Goal: Task Accomplishment & Management: Complete application form

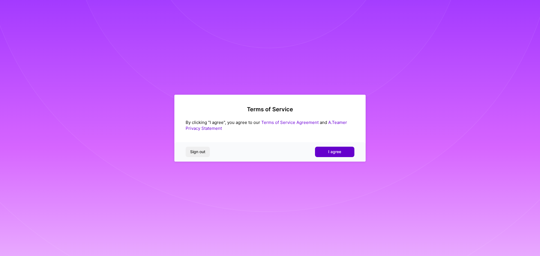
click at [331, 153] on span "I agree" at bounding box center [334, 152] width 13 height 6
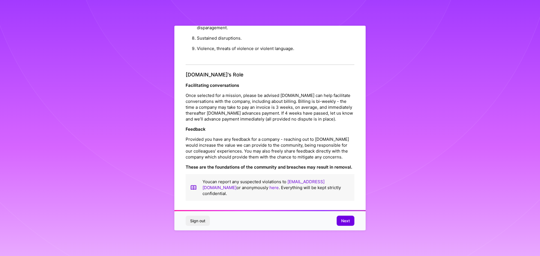
scroll to position [1, 0]
click at [342, 226] on div "Sign out Next" at bounding box center [269, 221] width 191 height 19
click at [343, 224] on button "Next" at bounding box center [346, 221] width 18 height 10
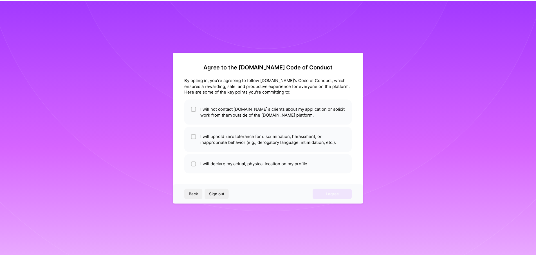
scroll to position [0, 0]
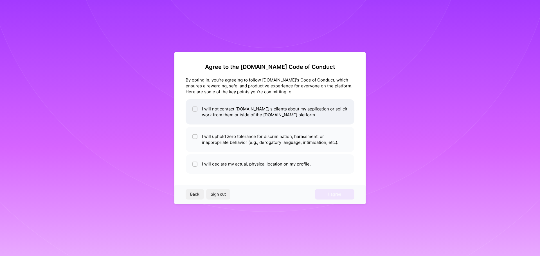
click at [196, 110] on input "checkbox" at bounding box center [196, 109] width 4 height 4
checkbox input "true"
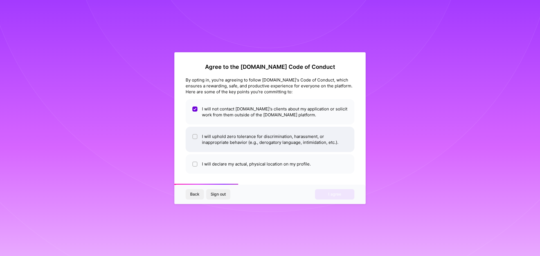
click at [197, 135] on div at bounding box center [194, 136] width 5 height 5
checkbox input "true"
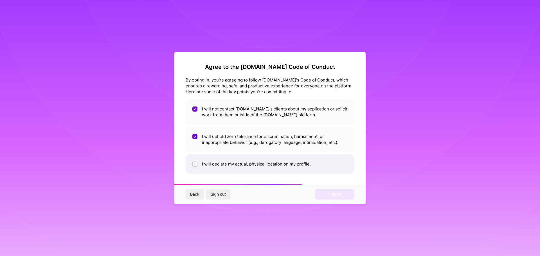
drag, startPoint x: 196, startPoint y: 152, endPoint x: 196, endPoint y: 157, distance: 4.8
click at [196, 153] on ul "I will not contact [DOMAIN_NAME]'s clients about my application or solicit work…" at bounding box center [270, 136] width 169 height 75
click at [196, 162] on div at bounding box center [194, 164] width 5 height 5
checkbox input "true"
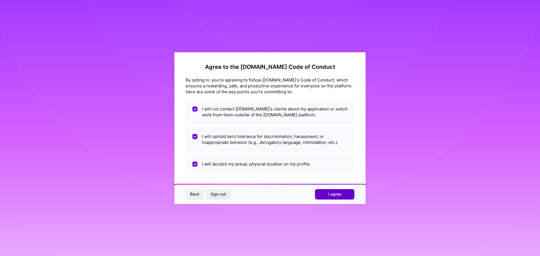
click at [332, 198] on button "I agree" at bounding box center [334, 194] width 39 height 10
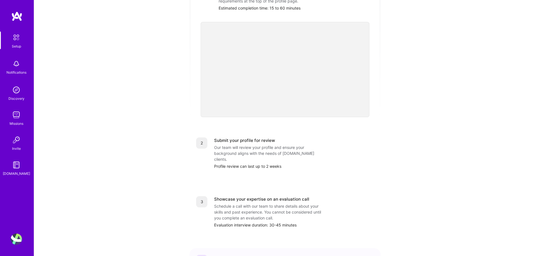
scroll to position [31, 0]
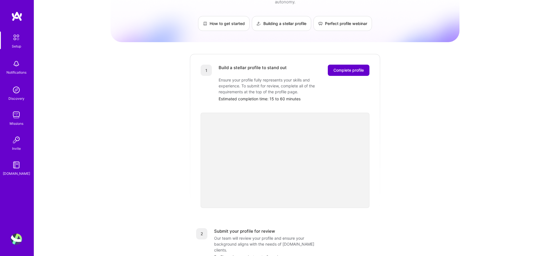
click at [354, 68] on span "Complete profile" at bounding box center [348, 71] width 30 height 6
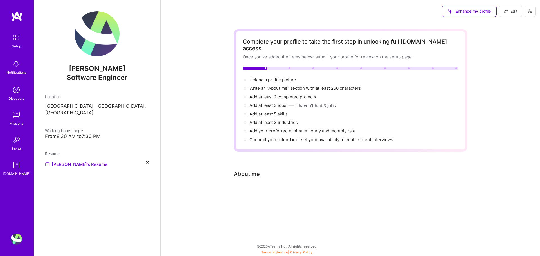
click at [482, 11] on span "Enhance my profile" at bounding box center [469, 11] width 43 height 6
click at [275, 77] on span "Upload a profile picture →" at bounding box center [276, 79] width 52 height 5
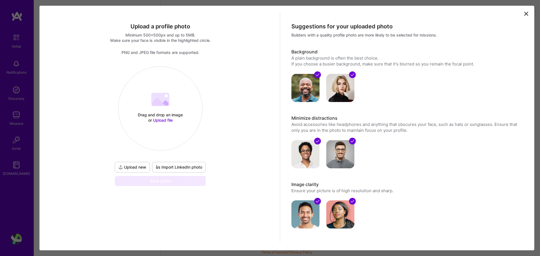
click at [158, 120] on span "Upload file" at bounding box center [163, 120] width 20 height 5
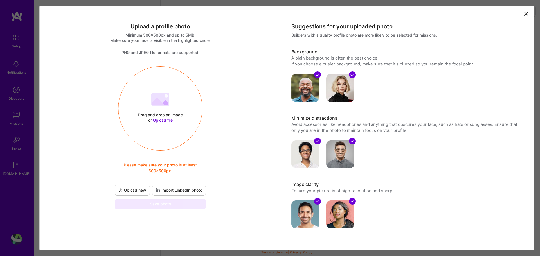
click at [177, 193] on span "Import LinkedIn photo" at bounding box center [179, 191] width 46 height 6
click at [177, 189] on span "Import LinkedIn photo" at bounding box center [179, 191] width 46 height 6
click at [523, 17] on icon at bounding box center [526, 13] width 7 height 7
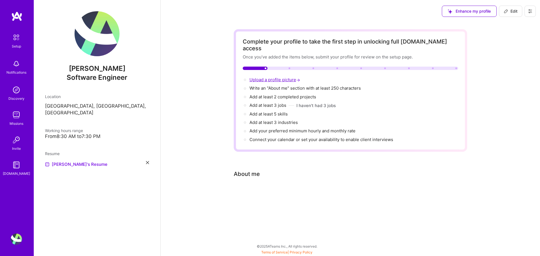
click at [285, 77] on span "Upload a profile picture →" at bounding box center [276, 79] width 52 height 5
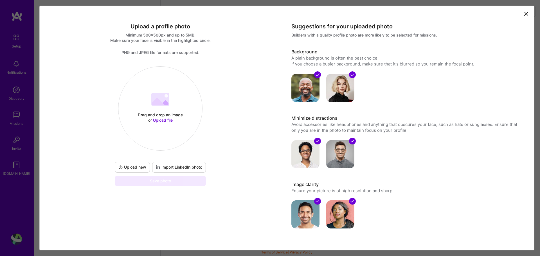
click at [184, 168] on span "Import LinkedIn photo" at bounding box center [179, 168] width 46 height 6
click at [180, 170] on span "Import LinkedIn photo" at bounding box center [179, 168] width 46 height 6
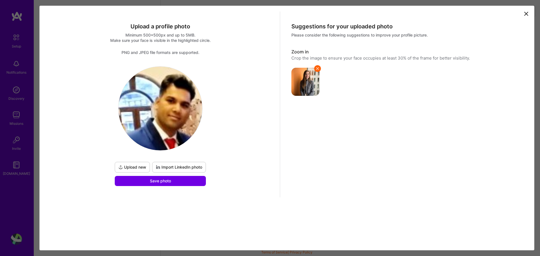
click at [318, 69] on icon at bounding box center [317, 68] width 5 height 5
click at [151, 183] on span "Save photo" at bounding box center [160, 181] width 21 height 6
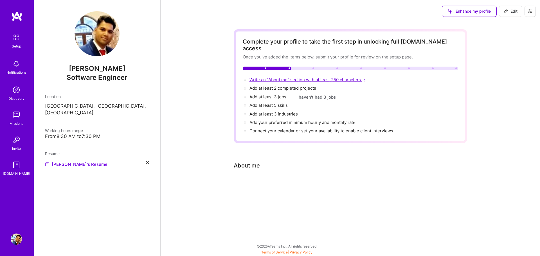
click at [311, 77] on span "Write an "About me" section with at least 250 characters →" at bounding box center [309, 79] width 118 height 5
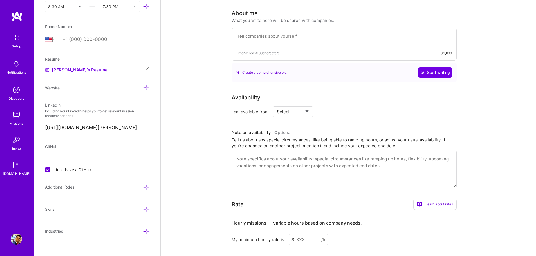
scroll to position [155, 0]
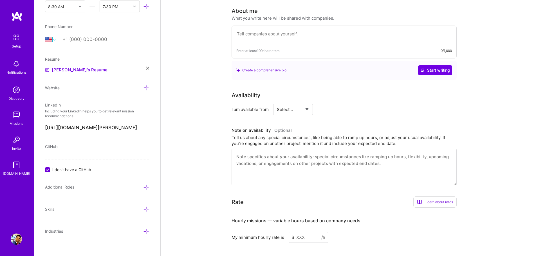
click at [55, 41] on select "[GEOGRAPHIC_DATA] [GEOGRAPHIC_DATA] [GEOGRAPHIC_DATA] [GEOGRAPHIC_DATA] [US_STA…" at bounding box center [52, 39] width 14 height 7
select select "IN"
click at [45, 36] on select "[GEOGRAPHIC_DATA] [GEOGRAPHIC_DATA] [GEOGRAPHIC_DATA] [GEOGRAPHIC_DATA] [US_STA…" at bounding box center [52, 39] width 14 height 7
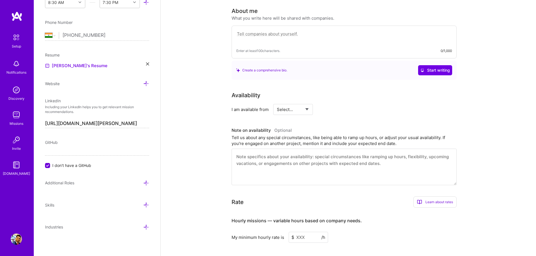
scroll to position [201, 0]
type input "[PHONE_NUMBER]"
click at [46, 164] on input "I don't have a GitHub" at bounding box center [48, 164] width 5 height 5
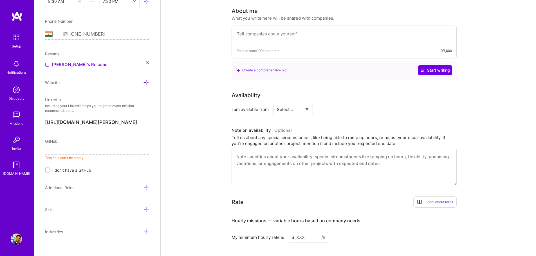
click at [87, 150] on input at bounding box center [97, 150] width 104 height 9
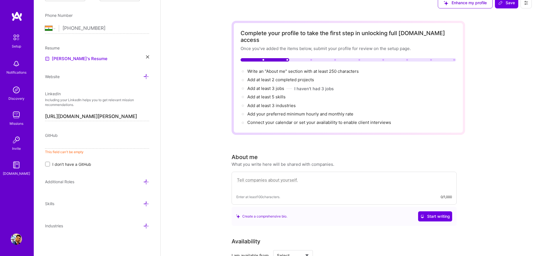
scroll to position [0, 0]
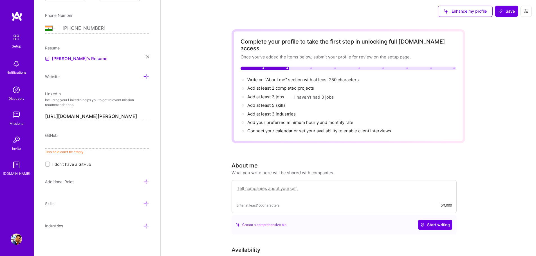
click at [302, 186] on textarea at bounding box center [343, 191] width 215 height 13
click at [67, 143] on input at bounding box center [97, 144] width 104 height 9
click at [143, 183] on icon at bounding box center [146, 182] width 6 height 6
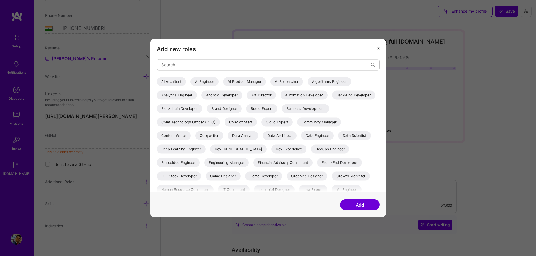
click at [385, 51] on div "Add new roles AI Architect AI Engineer AI Product Manager AI Researcher Algorit…" at bounding box center [268, 116] width 236 height 154
click at [378, 49] on icon "modal" at bounding box center [378, 48] width 3 height 3
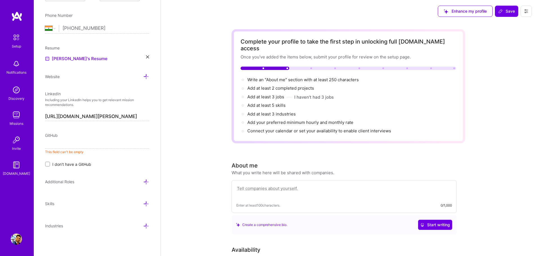
click at [278, 185] on textarea at bounding box center [343, 191] width 215 height 13
paste textarea "Senior Software Engineer | 10+ Years Experience Passionate about building scala…"
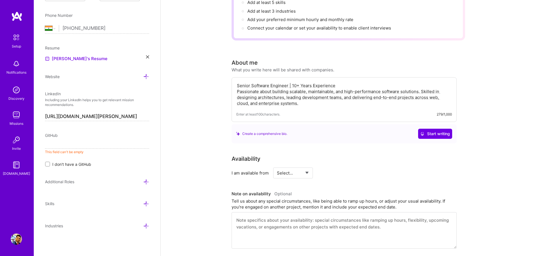
scroll to position [113, 0]
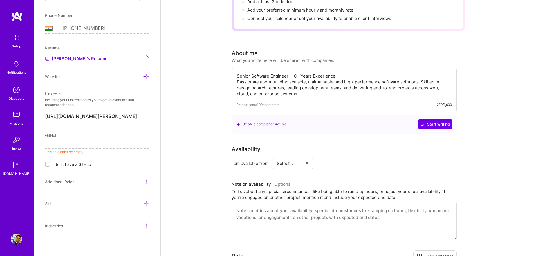
type textarea "Senior Software Engineer | 10+ Years Experience Passionate about building scala…"
click at [303, 157] on select "Select... Right Now Future Date Not Available" at bounding box center [293, 163] width 32 height 14
select select "Right Now"
click at [277, 156] on select "Select... Right Now Future Date Not Available" at bounding box center [293, 163] width 32 height 14
click at [352, 161] on div "h/week" at bounding box center [351, 164] width 15 height 6
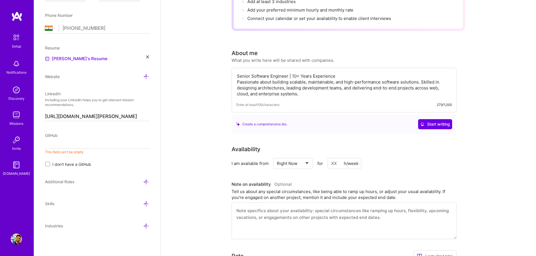
click at [339, 158] on input at bounding box center [344, 163] width 34 height 11
type input "3"
type input "4"
type input "6"
type input "8"
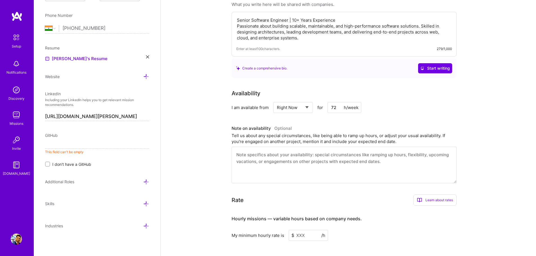
scroll to position [169, 0]
type input "72"
click at [326, 156] on textarea at bounding box center [344, 165] width 225 height 37
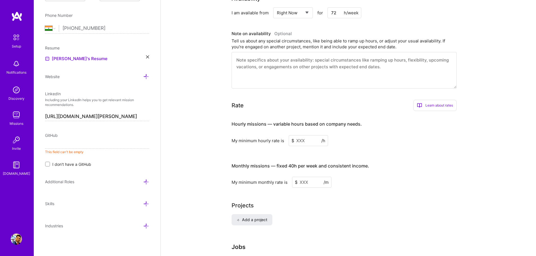
scroll to position [281, 0]
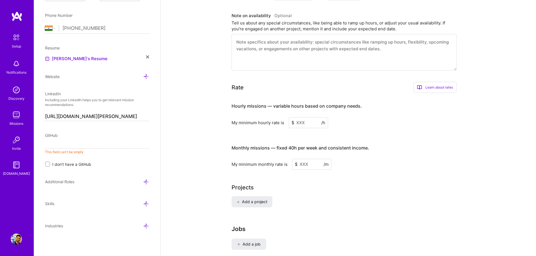
click at [306, 117] on input at bounding box center [308, 122] width 39 height 11
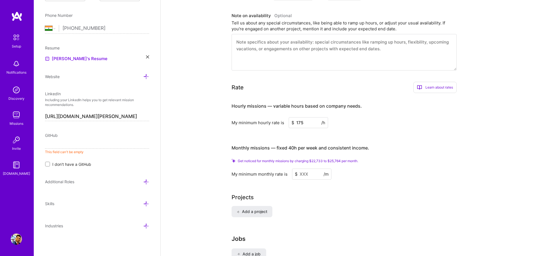
click at [312, 169] on input at bounding box center [311, 174] width 39 height 11
click at [307, 169] on input at bounding box center [311, 174] width 39 height 11
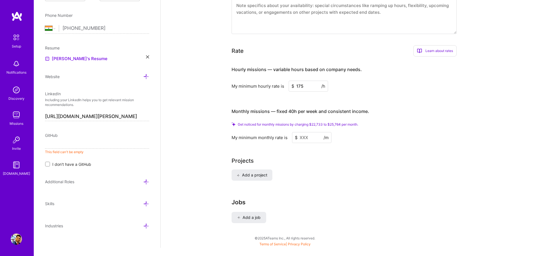
scroll to position [290, 0]
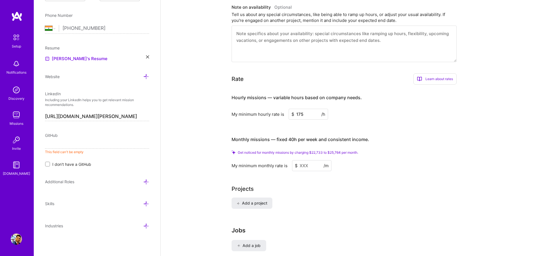
drag, startPoint x: 306, startPoint y: 106, endPoint x: 295, endPoint y: 107, distance: 11.8
click at [295, 109] on input "175" at bounding box center [308, 114] width 39 height 11
type input "5"
click at [310, 160] on input at bounding box center [311, 165] width 39 height 11
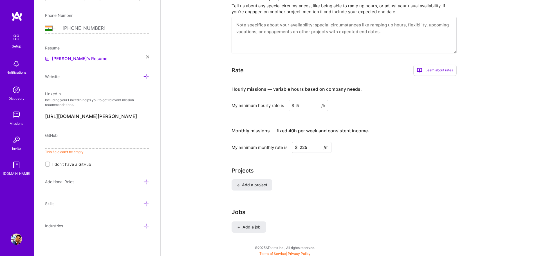
scroll to position [309, 0]
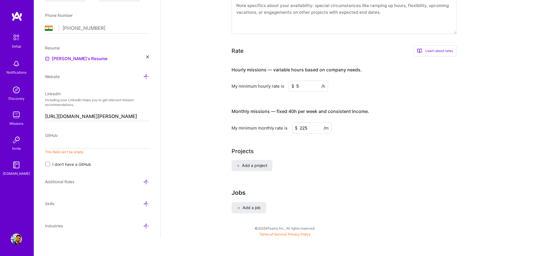
type input "225"
click at [264, 163] on span "Add a project" at bounding box center [252, 166] width 31 height 6
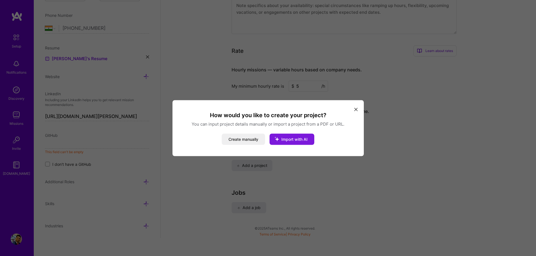
click at [297, 141] on span "Import with AI" at bounding box center [294, 139] width 26 height 5
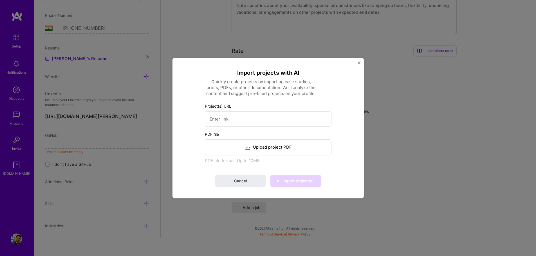
click at [358, 63] on img "Close" at bounding box center [359, 62] width 3 height 3
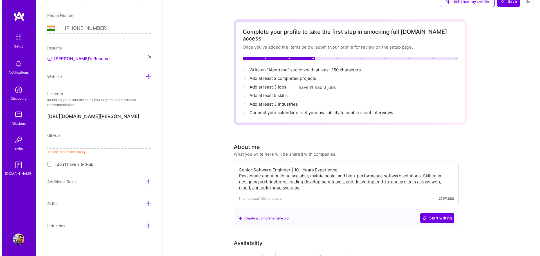
scroll to position [0, 0]
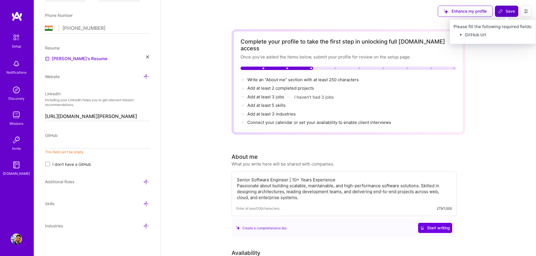
click at [499, 15] on button "Save" at bounding box center [506, 11] width 23 height 11
